Goal: Task Accomplishment & Management: Use online tool/utility

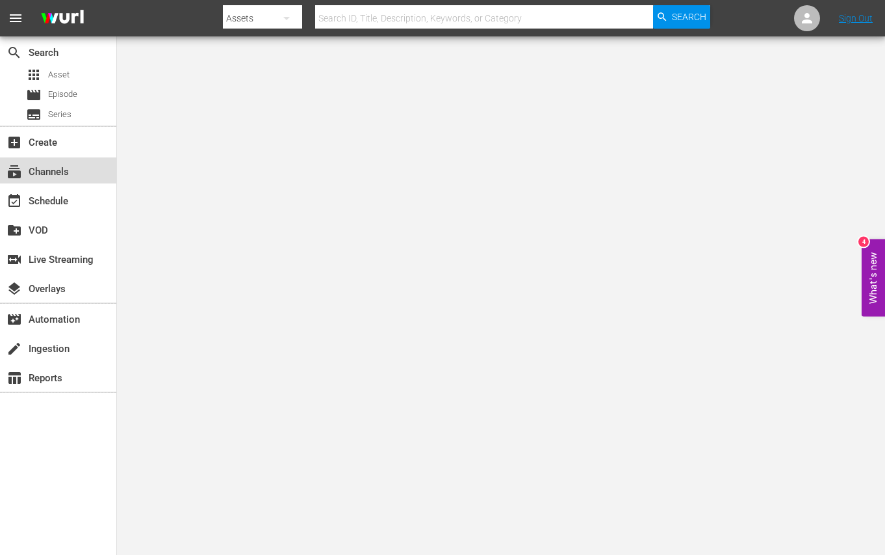
click at [29, 173] on div "subscriptions Channels" at bounding box center [36, 170] width 73 height 12
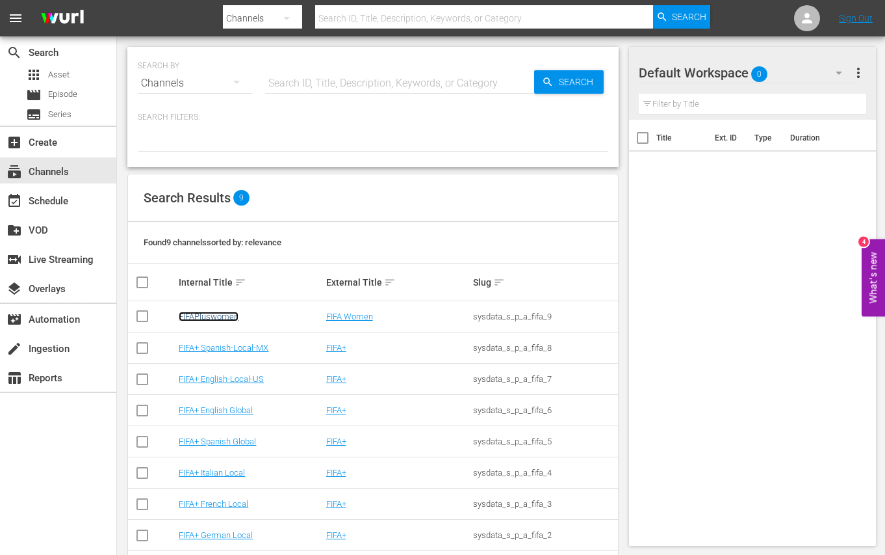
click at [215, 315] on link "FIFAPluswomen" at bounding box center [209, 316] width 60 height 10
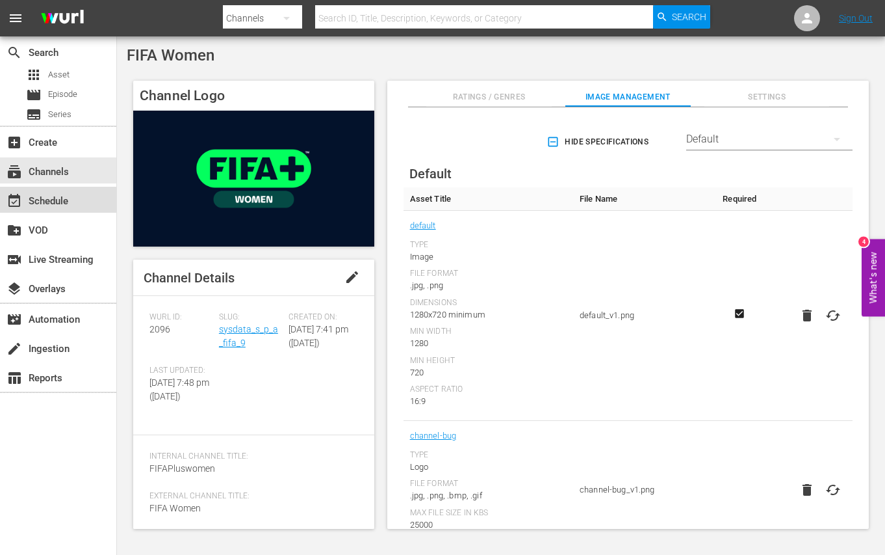
click at [52, 196] on div "event_available Schedule" at bounding box center [36, 199] width 73 height 12
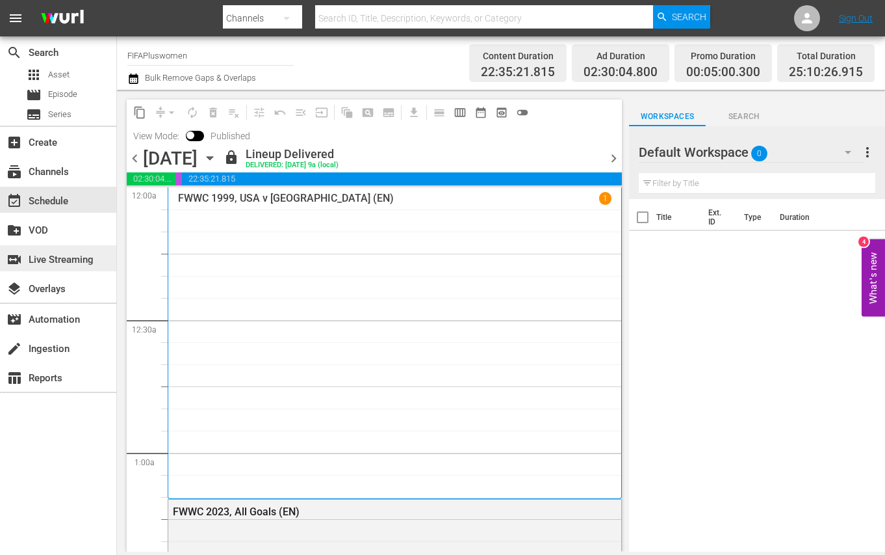
click at [51, 258] on div "switch_video Live Streaming" at bounding box center [36, 258] width 73 height 12
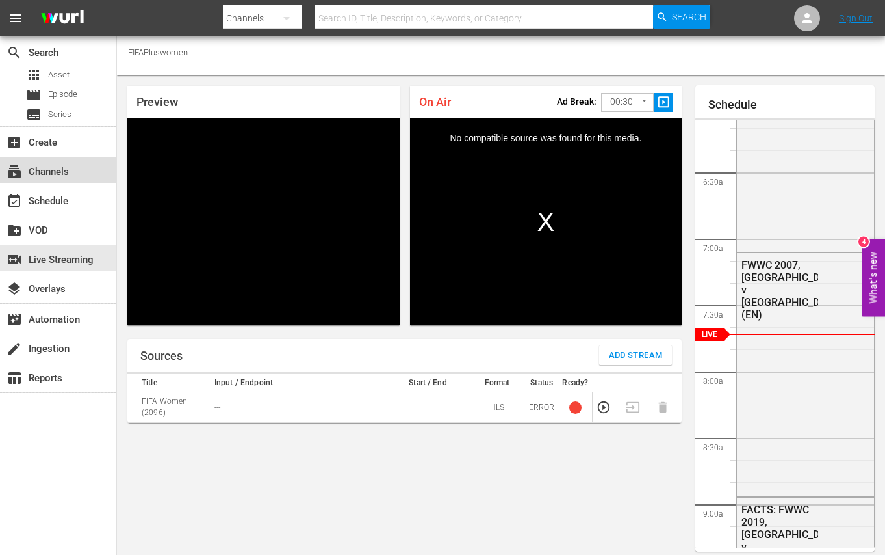
click at [44, 168] on div "subscriptions Channels" at bounding box center [36, 170] width 73 height 12
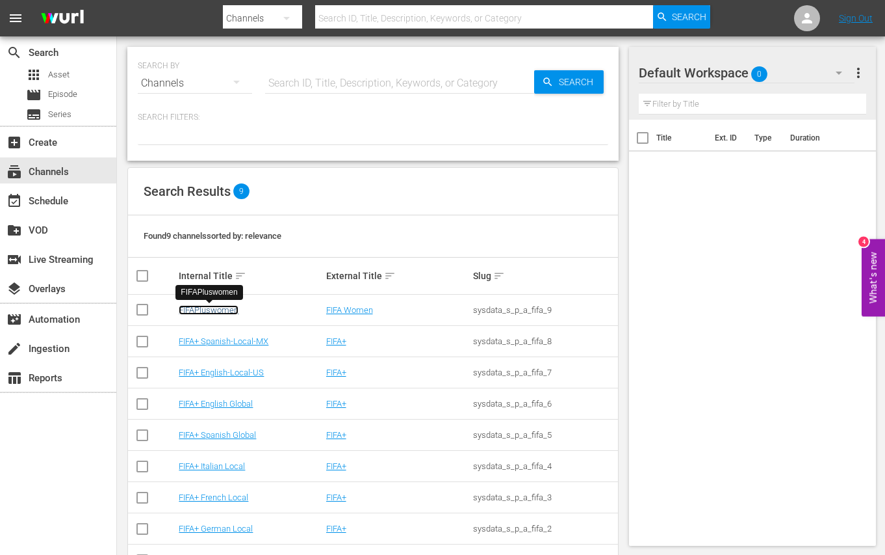
click at [216, 310] on link "FIFAPluswomen" at bounding box center [209, 310] width 60 height 10
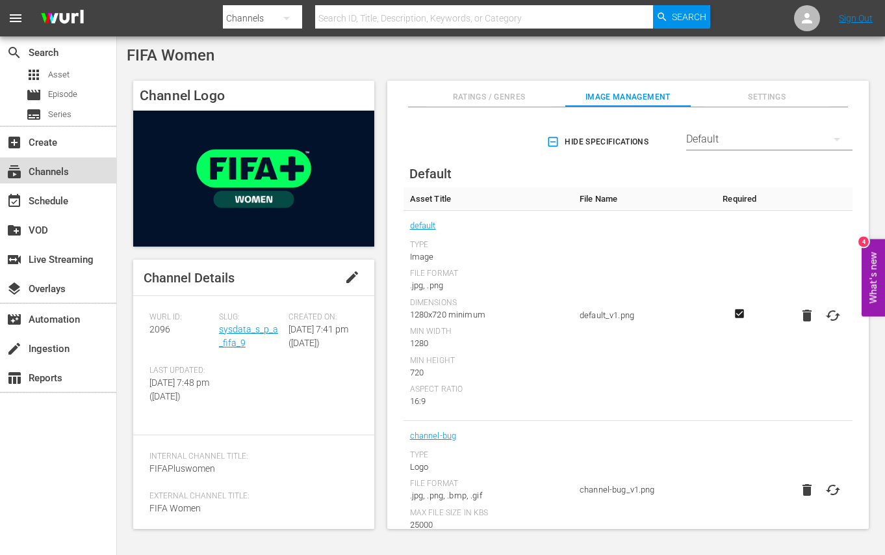
click at [38, 172] on div "subscriptions Channels" at bounding box center [36, 170] width 73 height 12
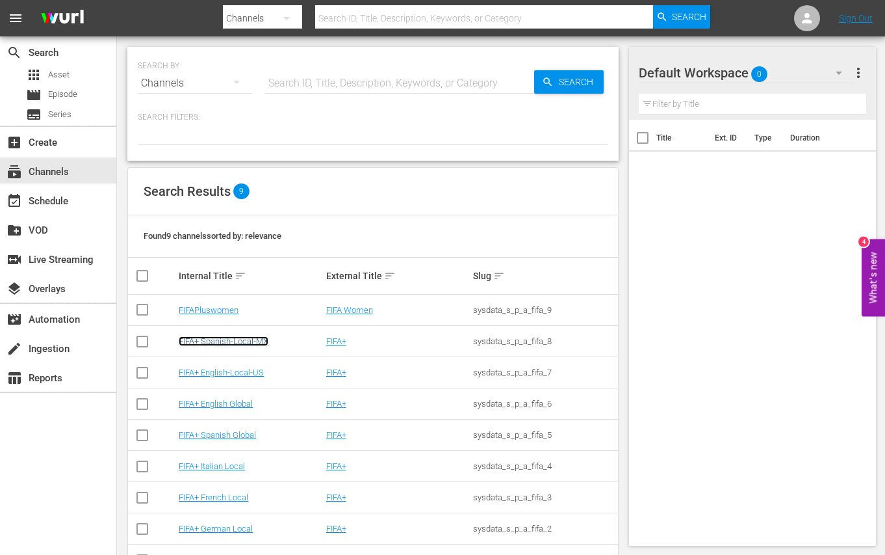
click at [193, 336] on link "FIFA+ Spanish-Local-MX" at bounding box center [224, 341] width 90 height 10
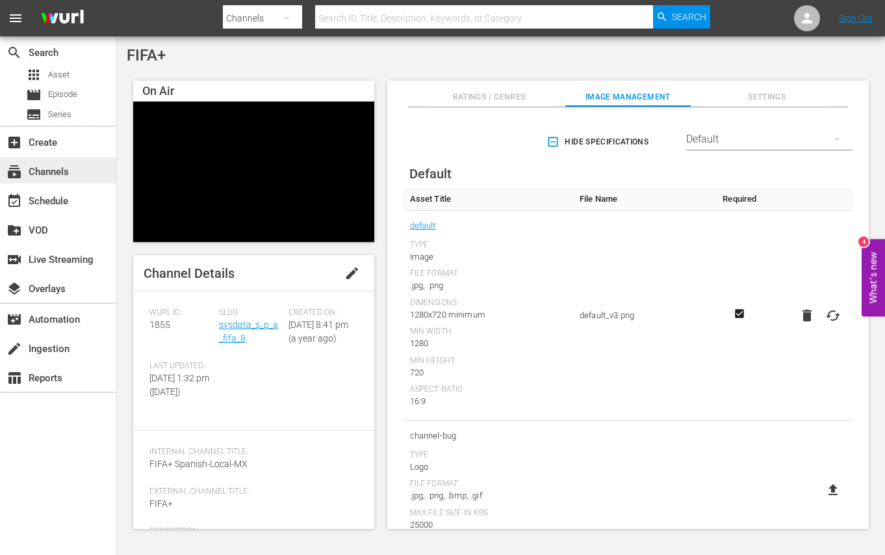
click at [46, 168] on div "subscriptions Channels" at bounding box center [36, 170] width 73 height 12
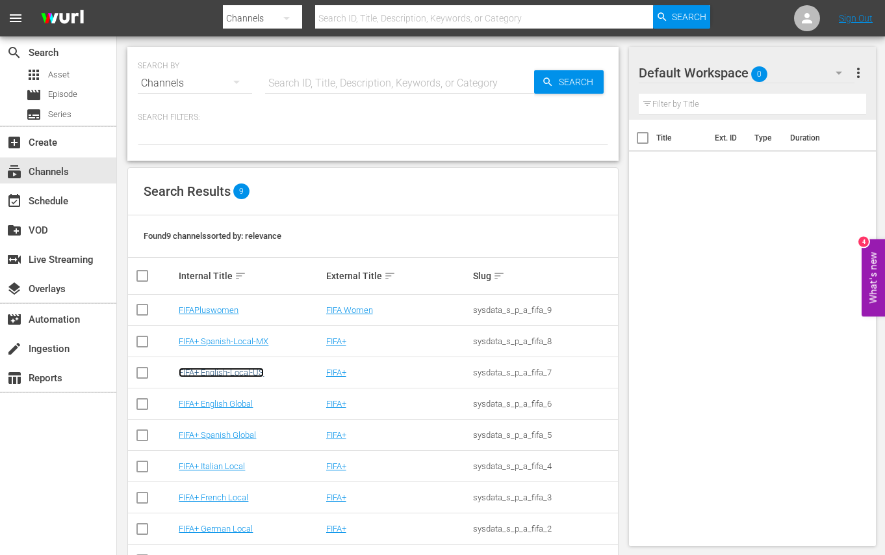
click at [222, 372] on link "FIFA+ English-Local-US" at bounding box center [221, 372] width 85 height 10
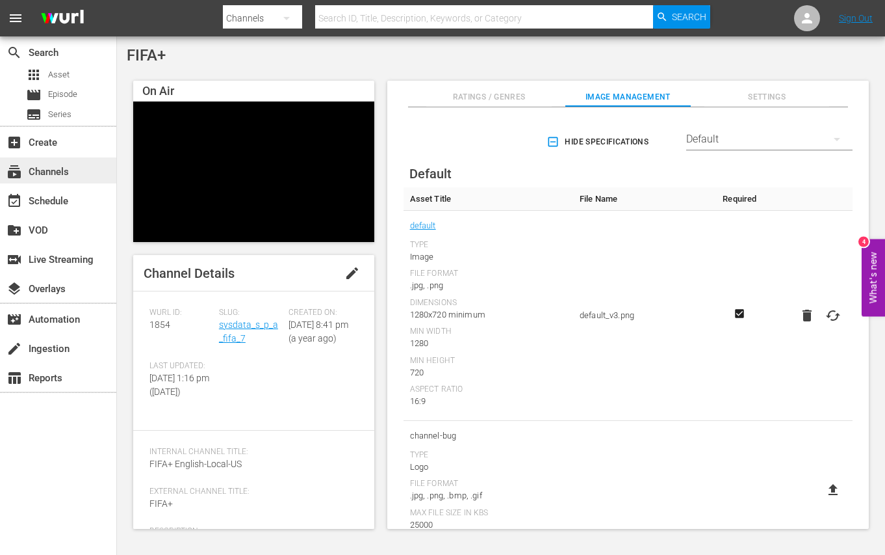
click at [40, 170] on div "subscriptions Channels" at bounding box center [36, 170] width 73 height 12
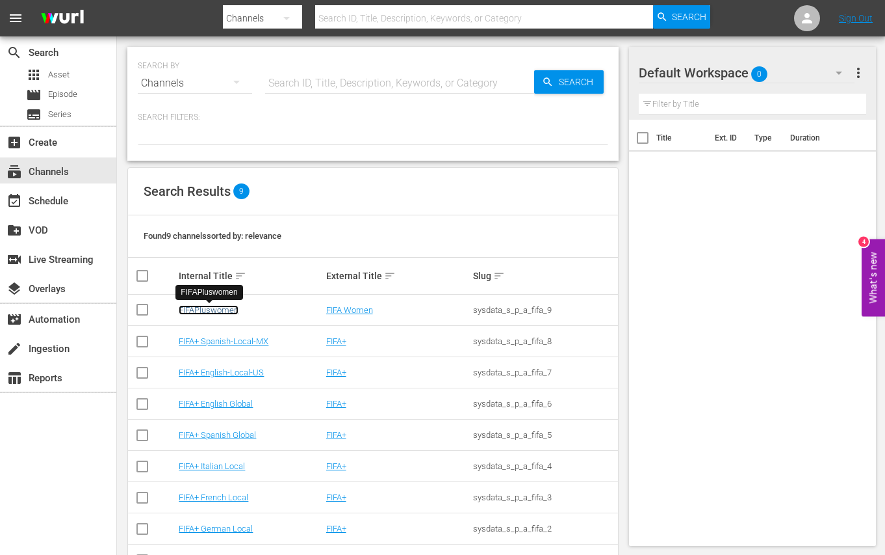
click at [200, 305] on link "FIFAPluswomen" at bounding box center [209, 310] width 60 height 10
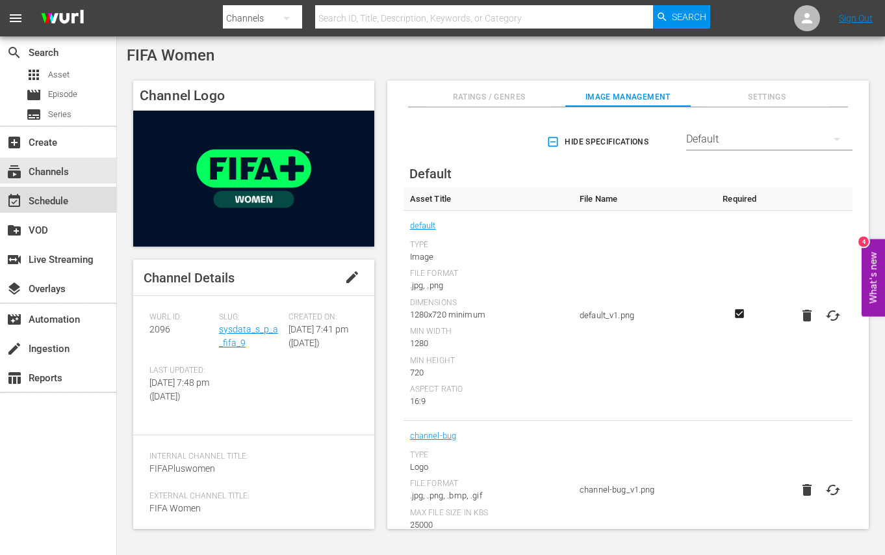
click at [47, 197] on div "event_available Schedule" at bounding box center [36, 199] width 73 height 12
